Goal: Information Seeking & Learning: Find specific fact

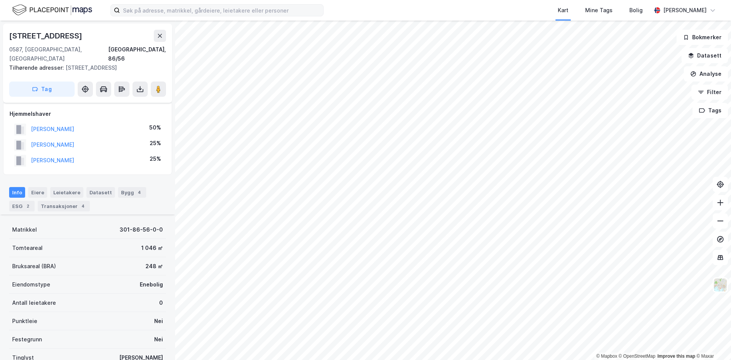
scroll to position [87, 0]
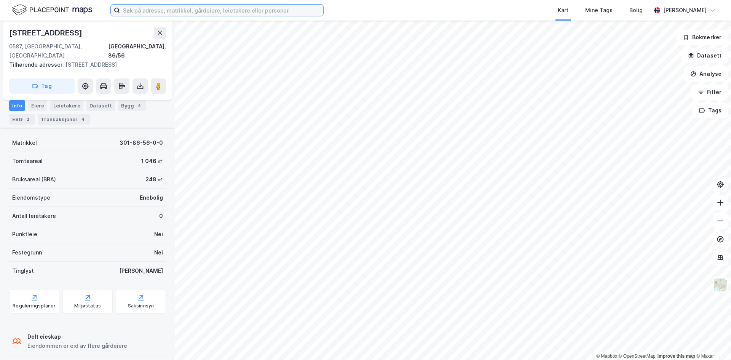
click at [142, 13] on input at bounding box center [221, 10] width 203 height 11
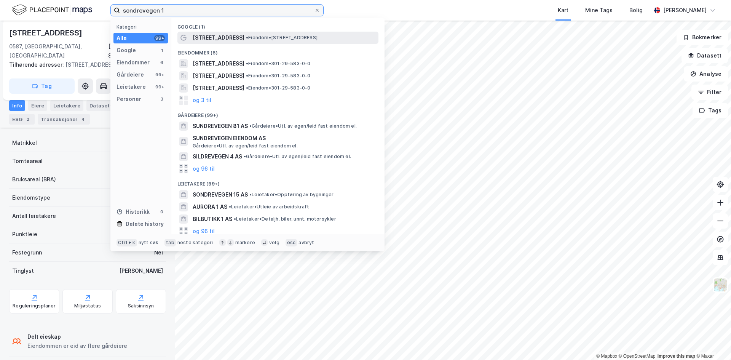
type input "sondrevegen 1"
click at [258, 36] on span "• Eiendom • [STREET_ADDRESS]" at bounding box center [282, 38] width 72 height 6
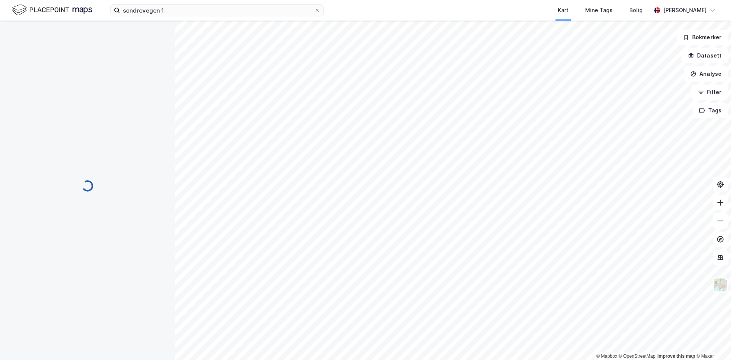
scroll to position [73, 0]
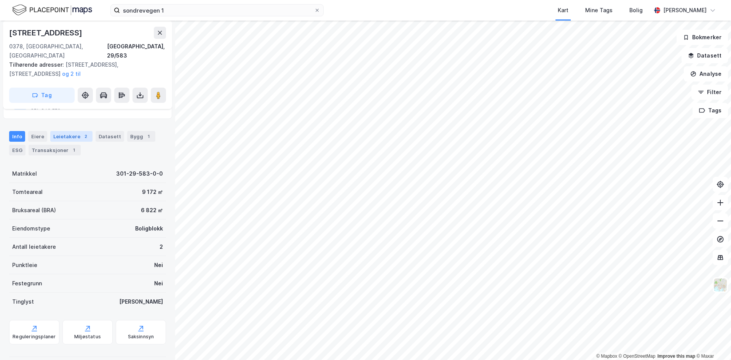
click at [74, 131] on div "Leietakere 2" at bounding box center [71, 136] width 42 height 11
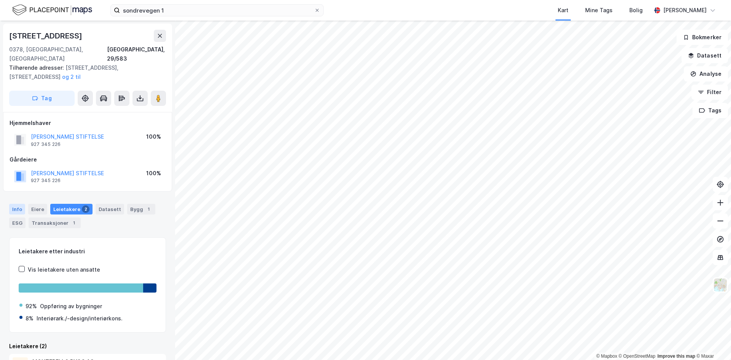
click at [19, 204] on div "Info" at bounding box center [17, 209] width 16 height 11
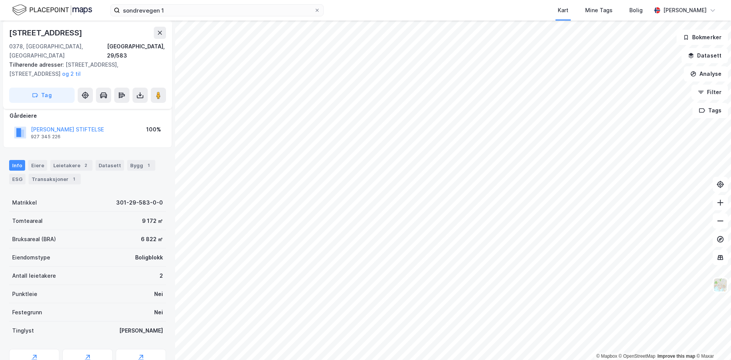
scroll to position [73, 0]
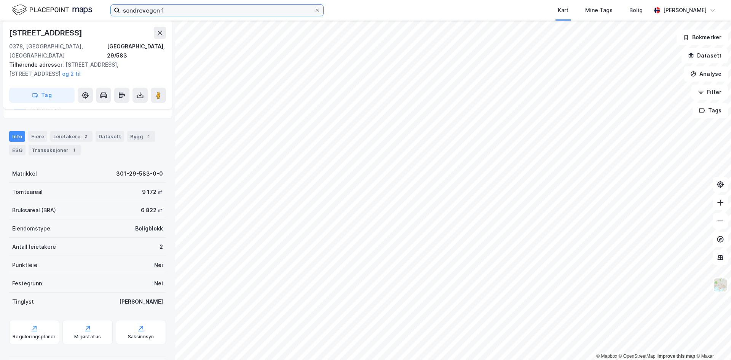
click at [202, 13] on input "sondrevegen 1" at bounding box center [217, 10] width 194 height 11
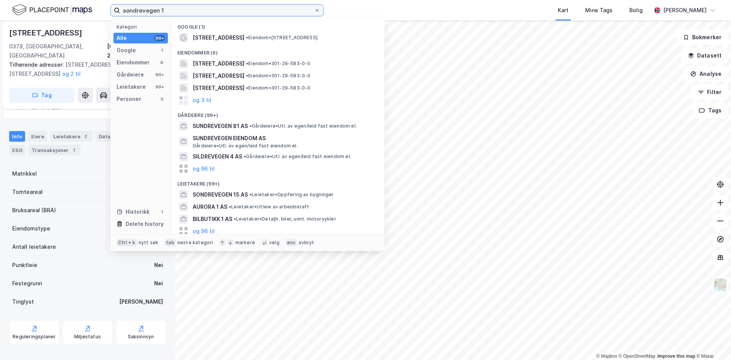
drag, startPoint x: 202, startPoint y: 13, endPoint x: 118, endPoint y: 13, distance: 83.3
click at [118, 13] on label "sondrevegen 1" at bounding box center [216, 10] width 213 height 12
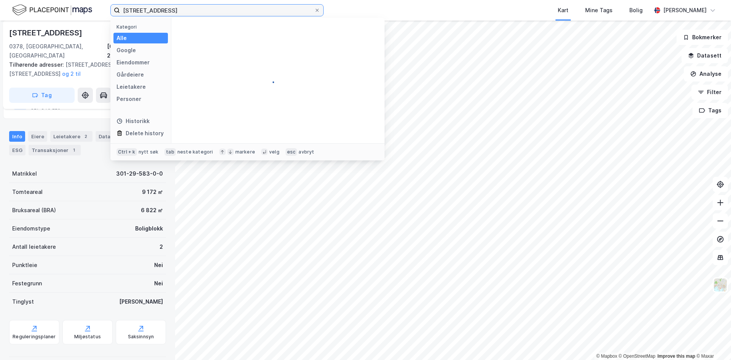
type input "[STREET_ADDRESS]"
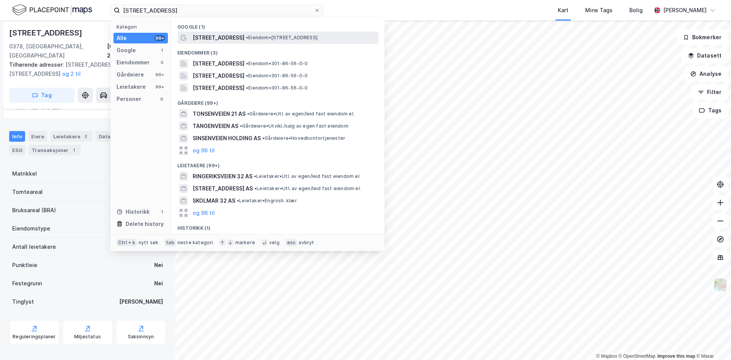
click at [210, 35] on span "[STREET_ADDRESS]" at bounding box center [219, 37] width 52 height 9
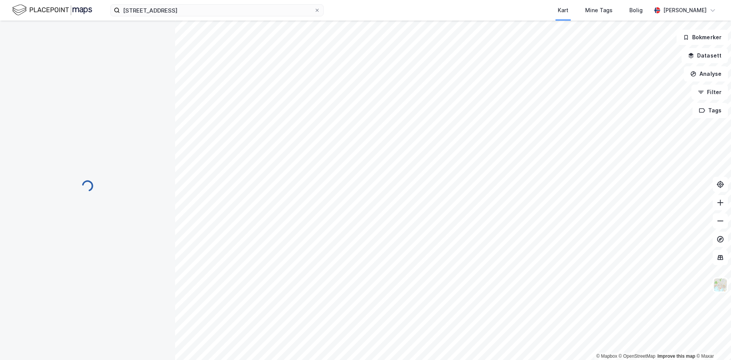
scroll to position [73, 0]
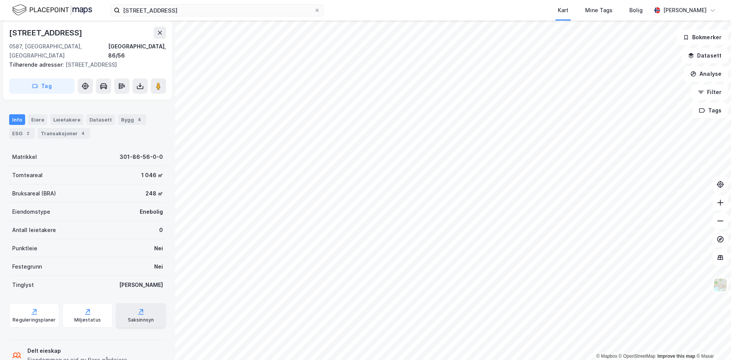
click at [129, 305] on div "Saksinnsyn" at bounding box center [141, 315] width 50 height 24
